Goal: Find specific page/section: Find specific page/section

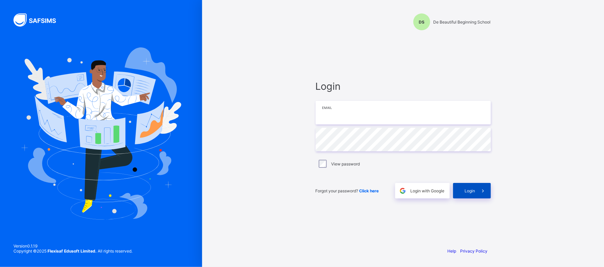
type input "**********"
click at [475, 191] on span "Login" at bounding box center [470, 191] width 10 height 5
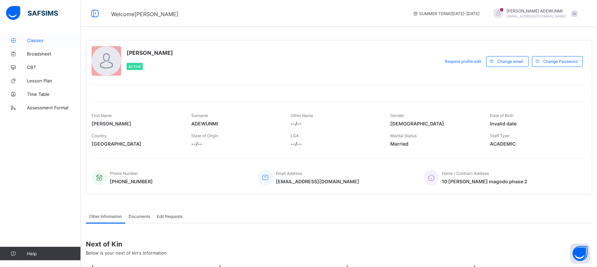
click at [28, 42] on span "Classes" at bounding box center [54, 40] width 54 height 5
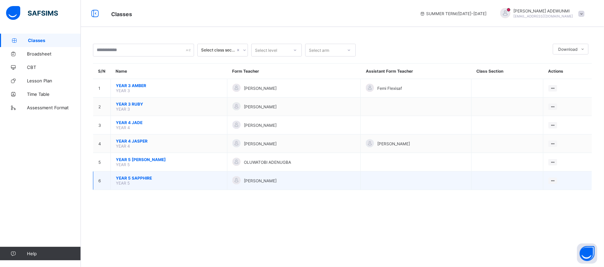
click at [129, 177] on span "YEAR 5 SAPPHIRE" at bounding box center [169, 178] width 106 height 5
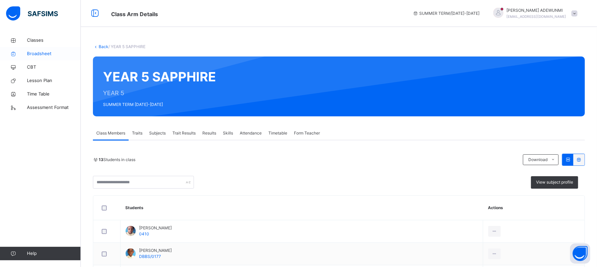
click at [44, 53] on span "Broadsheet" at bounding box center [54, 54] width 54 height 7
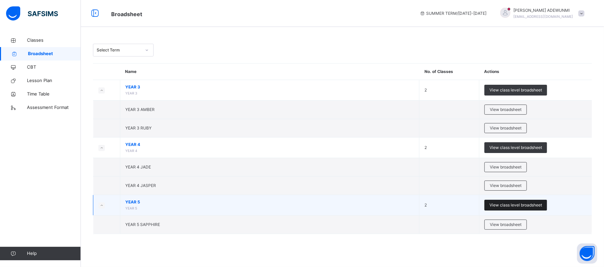
click at [512, 206] on span "View class level broadsheet" at bounding box center [515, 205] width 53 height 6
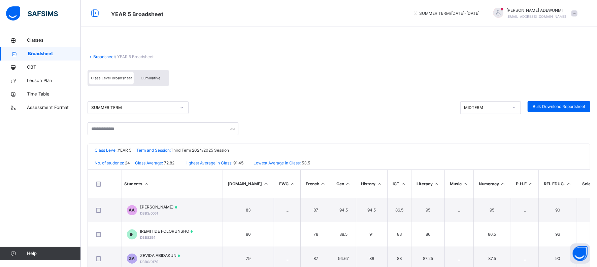
click at [141, 78] on span "Cumulative" at bounding box center [151, 78] width 20 height 5
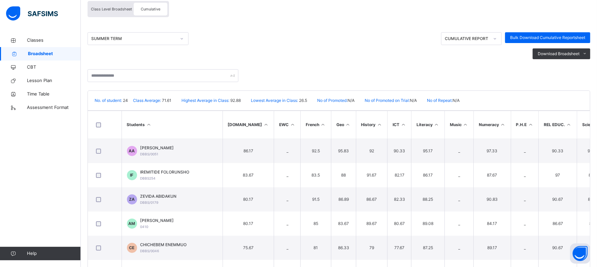
scroll to position [94, 0]
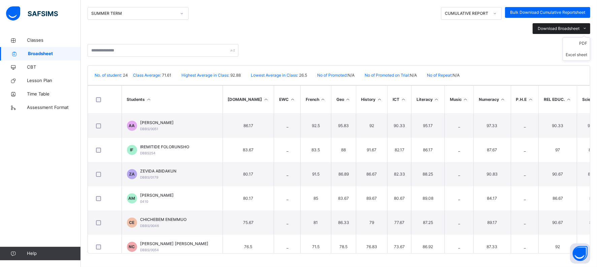
click at [587, 28] on span at bounding box center [585, 28] width 11 height 11
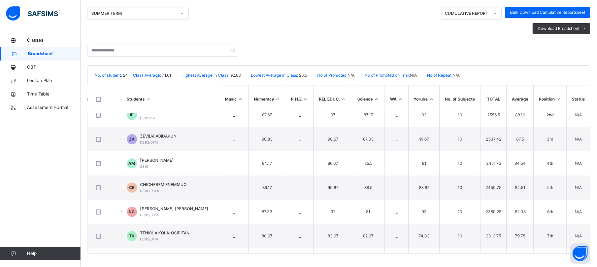
scroll to position [41, 225]
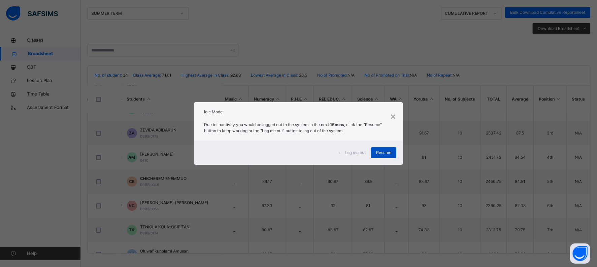
click at [387, 155] on span "Resume" at bounding box center [383, 153] width 15 height 6
click at [391, 152] on span "Resume" at bounding box center [383, 153] width 15 height 6
